Goal: Complete application form

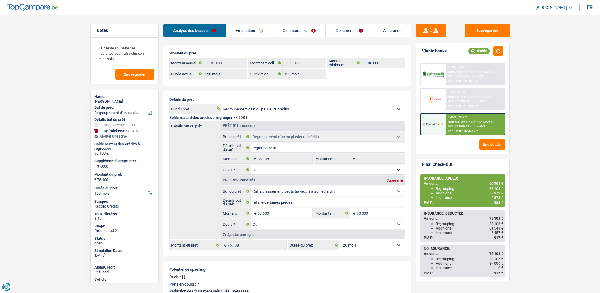
select select "refinancing"
select select "houseOrGarden"
select select "120"
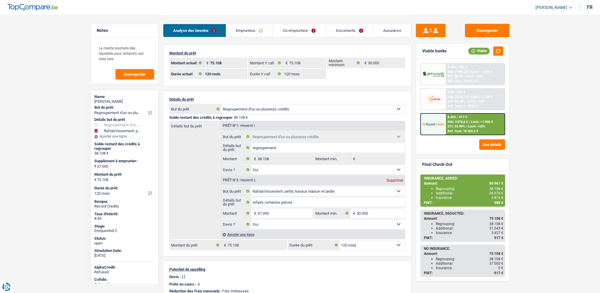
select select "120"
select select "refinancing"
select select "yes"
select select "houseOrGarden"
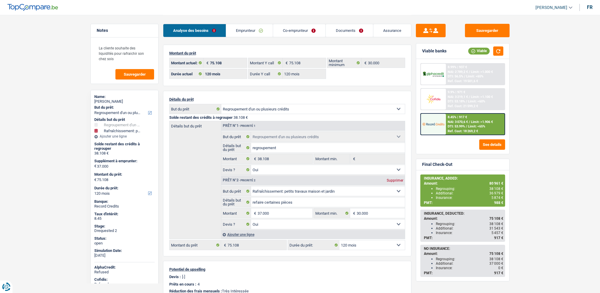
select select "yes"
select select "120"
select select "privateEmployee"
select select "netSalary"
select select "familyAllowances"
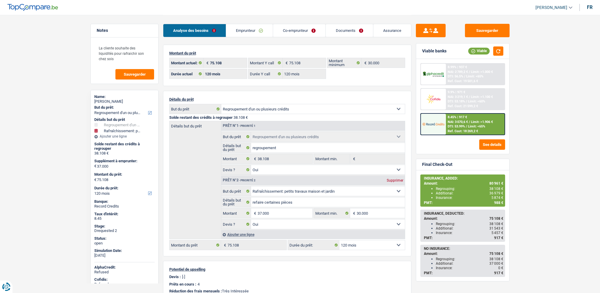
select select "mealVouchers"
click at [251, 34] on link "Emprunteur" at bounding box center [249, 30] width 47 height 13
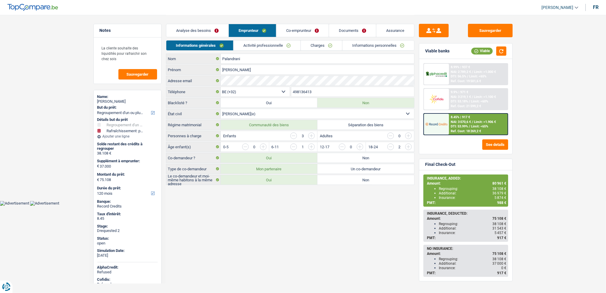
click at [260, 36] on link "Emprunteur" at bounding box center [252, 30] width 47 height 13
click at [264, 42] on link "Activité professionnelle" at bounding box center [266, 45] width 67 height 10
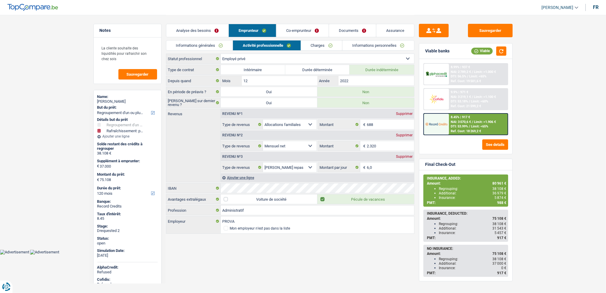
click at [308, 48] on link "Charges" at bounding box center [321, 45] width 41 height 10
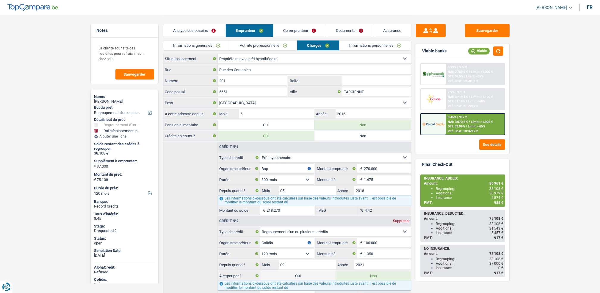
click at [300, 36] on link "Co-emprunteur" at bounding box center [299, 30] width 52 height 13
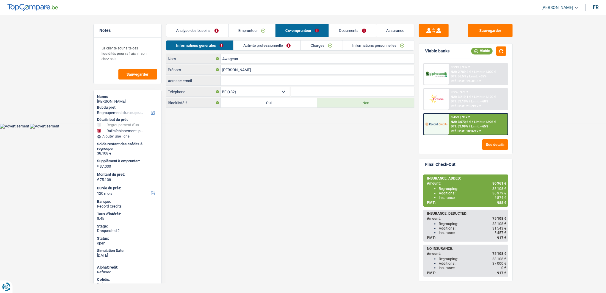
click at [282, 45] on link "Activité professionnelle" at bounding box center [266, 45] width 67 height 10
